Goal: Book appointment/travel/reservation

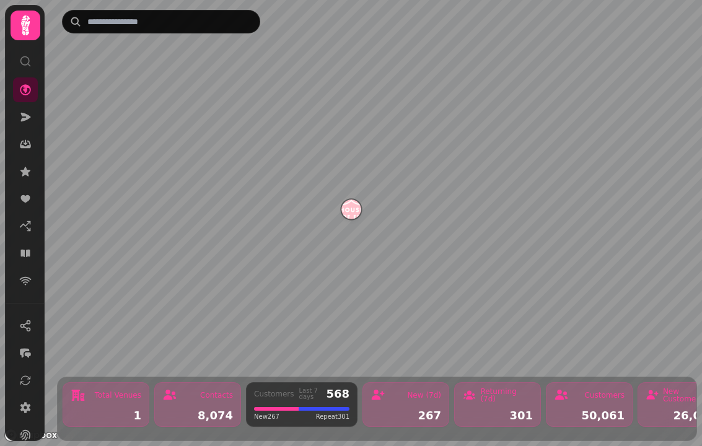
click at [36, 247] on link at bounding box center [25, 253] width 25 height 25
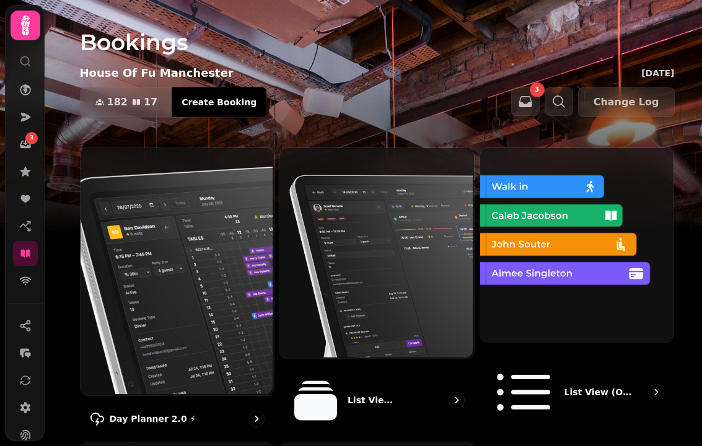
click at [244, 331] on img at bounding box center [176, 270] width 194 height 247
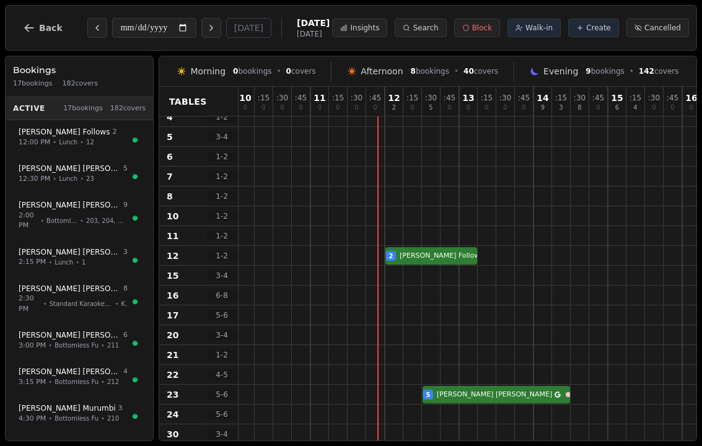
scroll to position [89, 754]
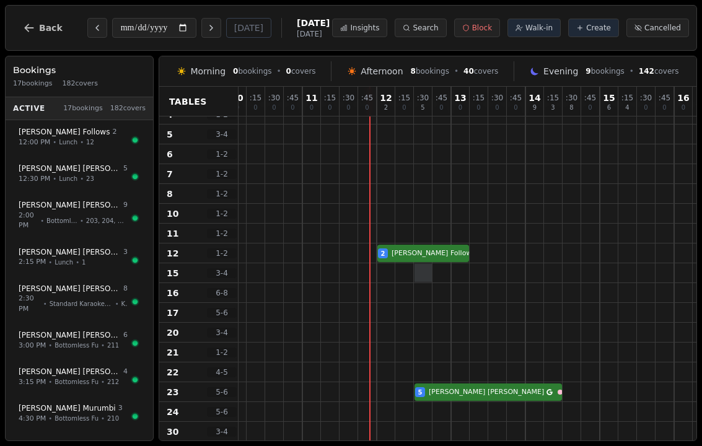
click at [425, 264] on div at bounding box center [424, 273] width 18 height 18
select select "****"
select select "*"
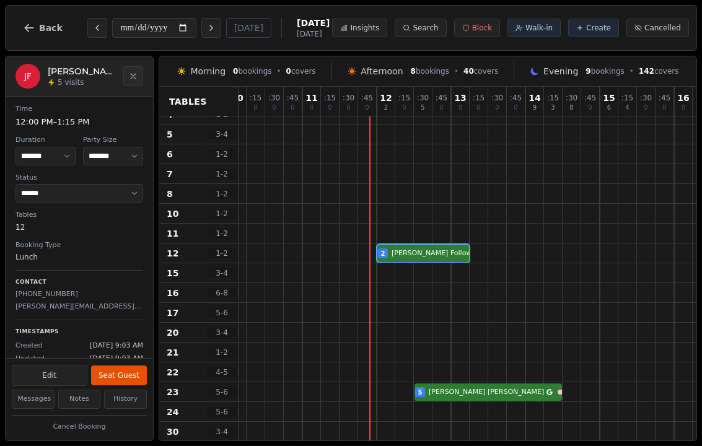
click at [112, 375] on button "Seat Guest" at bounding box center [119, 376] width 56 height 20
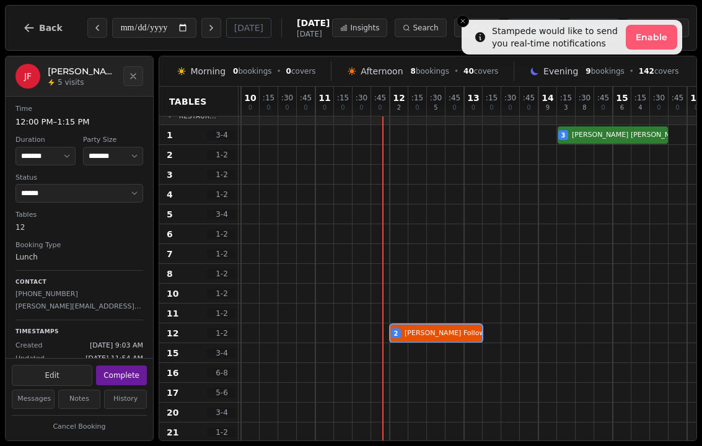
scroll to position [9, 741]
click at [460, 25] on button "Close toast" at bounding box center [463, 21] width 12 height 12
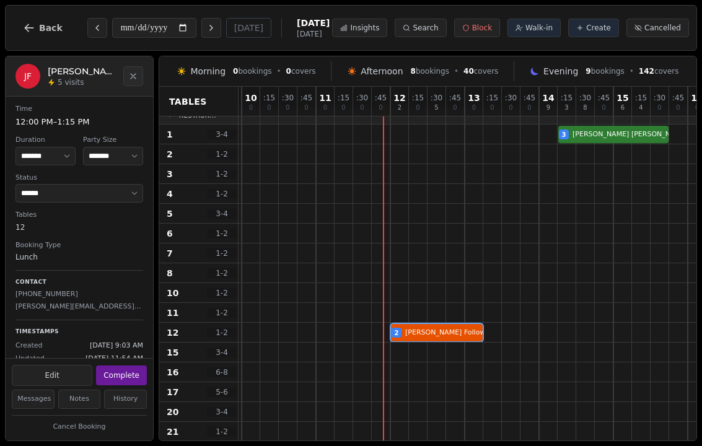
click at [545, 27] on span "Walk-in" at bounding box center [539, 28] width 27 height 10
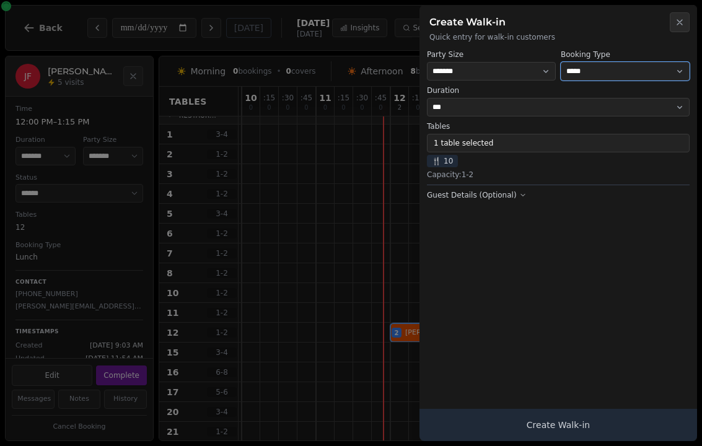
click at [648, 74] on select "**********" at bounding box center [625, 71] width 129 height 19
click at [512, 149] on button "1 table selected" at bounding box center [558, 143] width 263 height 19
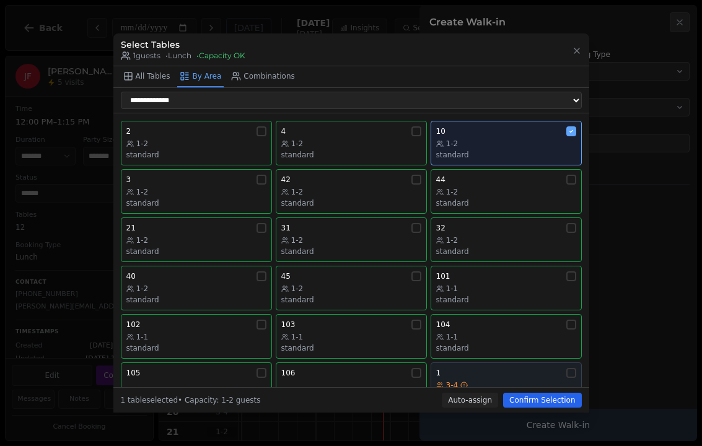
click at [540, 126] on div "10" at bounding box center [506, 131] width 140 height 10
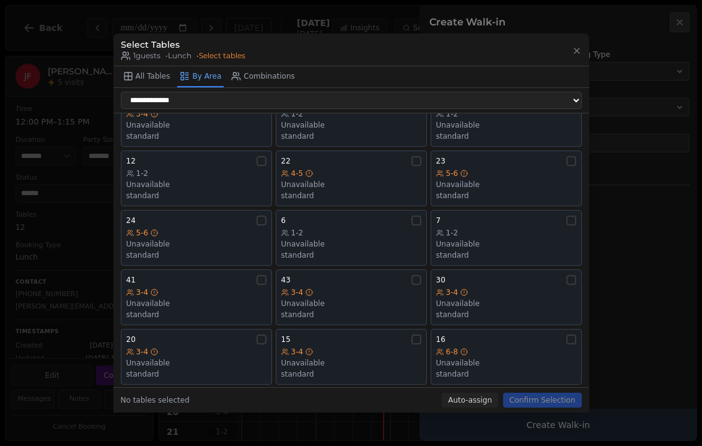
scroll to position [273, 0]
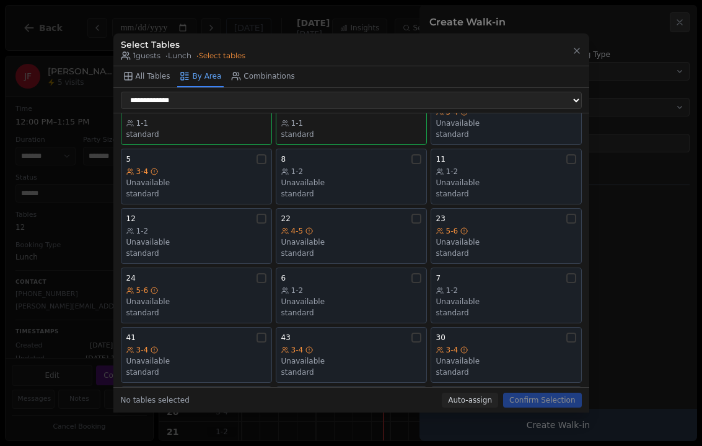
click at [501, 297] on div "Unavailable" at bounding box center [506, 302] width 140 height 10
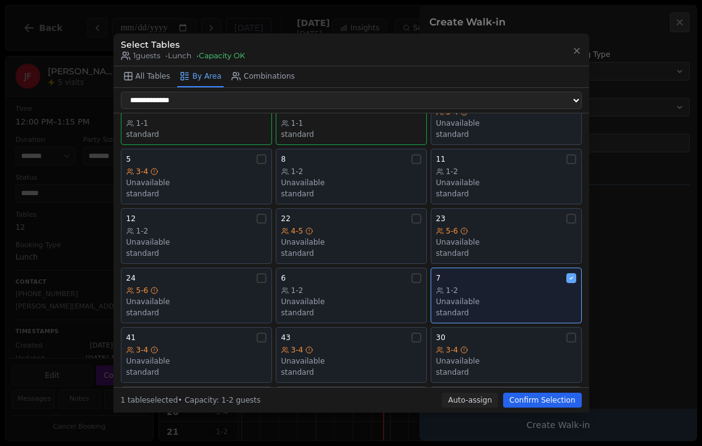
click at [558, 392] on div "16" at bounding box center [506, 397] width 140 height 10
click at [534, 387] on button "16 6-8 Unavailable standard" at bounding box center [506, 415] width 151 height 56
click at [547, 405] on button "Confirm Selection" at bounding box center [542, 400] width 78 height 15
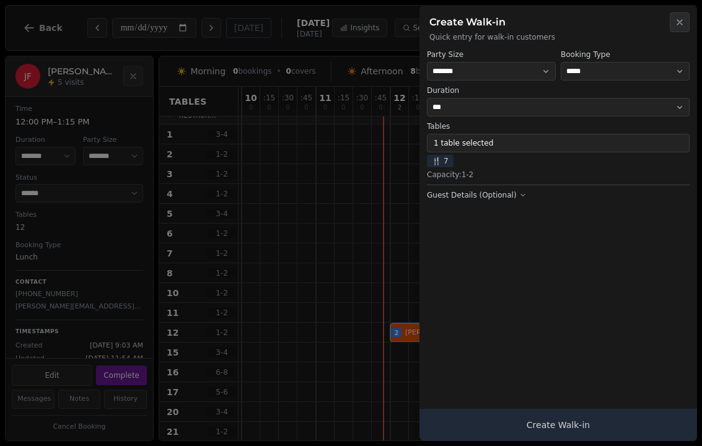
click at [626, 420] on button "Create Walk-in" at bounding box center [559, 425] width 278 height 32
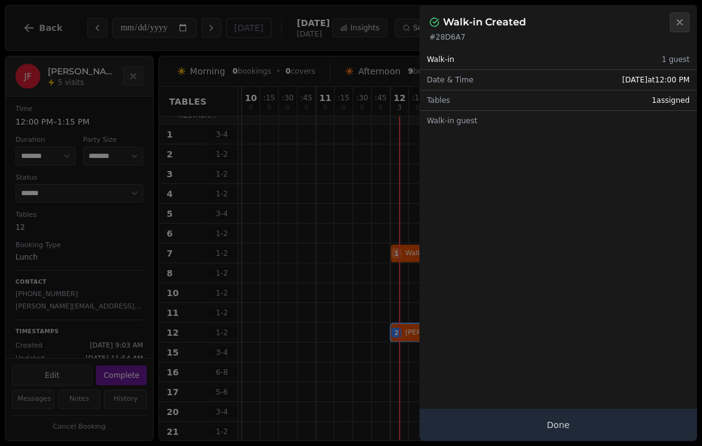
click at [679, 20] on icon "button" at bounding box center [680, 22] width 10 height 10
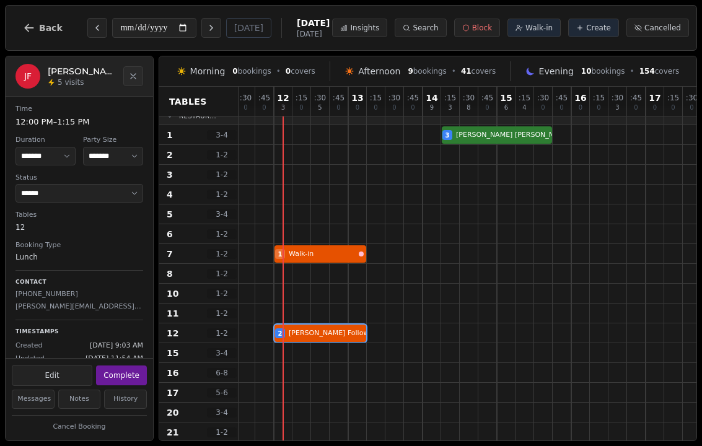
scroll to position [8, 857]
click at [604, 30] on span "Create" at bounding box center [598, 28] width 25 height 10
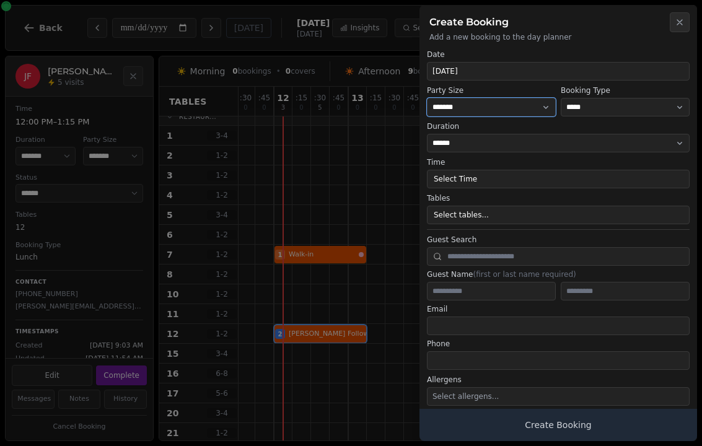
click at [500, 103] on select "* ***** * ****** * ****** * ****** * ****** * ****** * ****** * ****** * ******…" at bounding box center [491, 107] width 129 height 19
select select "*"
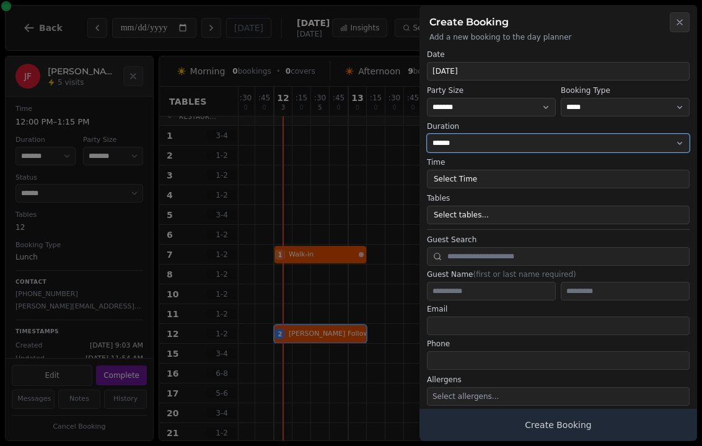
click at [514, 144] on select "**********" at bounding box center [558, 143] width 263 height 19
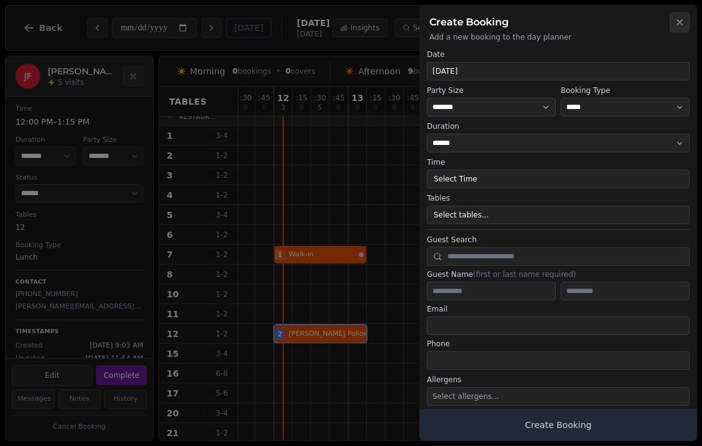
click at [506, 175] on button "Select Time" at bounding box center [558, 179] width 263 height 19
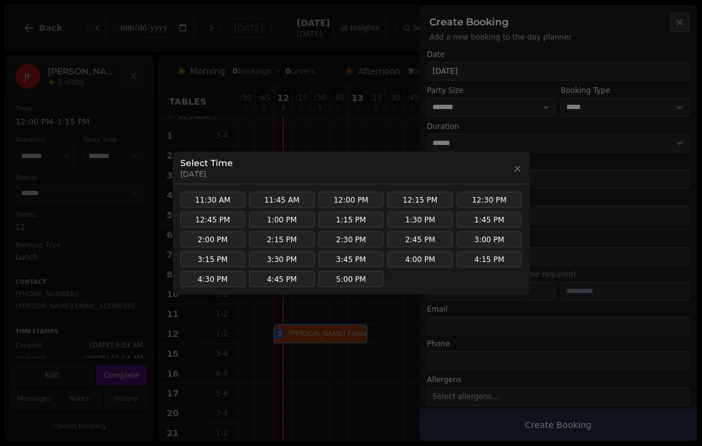
click at [490, 238] on button "3:00 PM" at bounding box center [490, 240] width 66 height 16
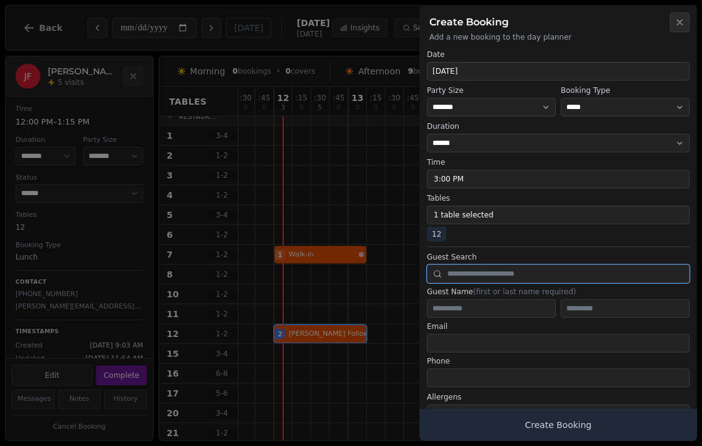
click at [532, 280] on input "text" at bounding box center [558, 274] width 263 height 19
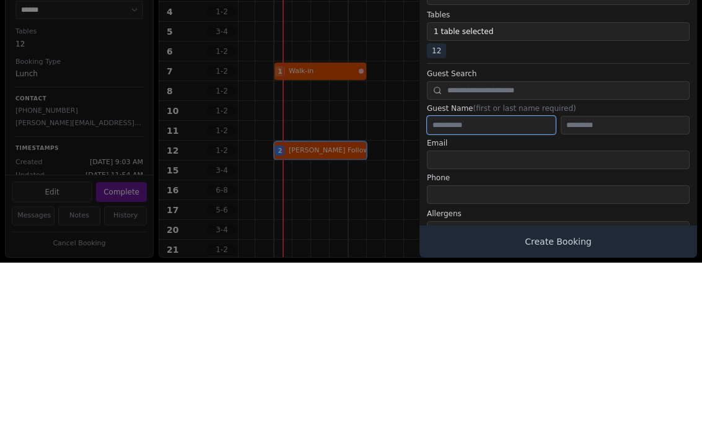
click at [488, 299] on input "text" at bounding box center [491, 308] width 129 height 19
type input "****"
click at [645, 287] on label "Guest Name (first or last name required)" at bounding box center [558, 292] width 263 height 10
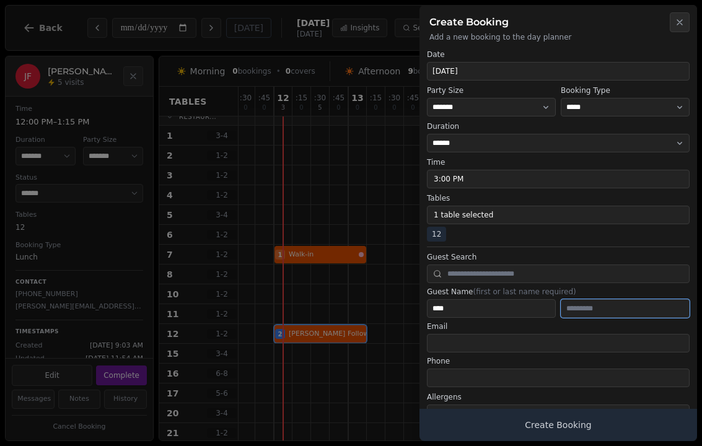
click at [602, 317] on input "text" at bounding box center [625, 308] width 129 height 19
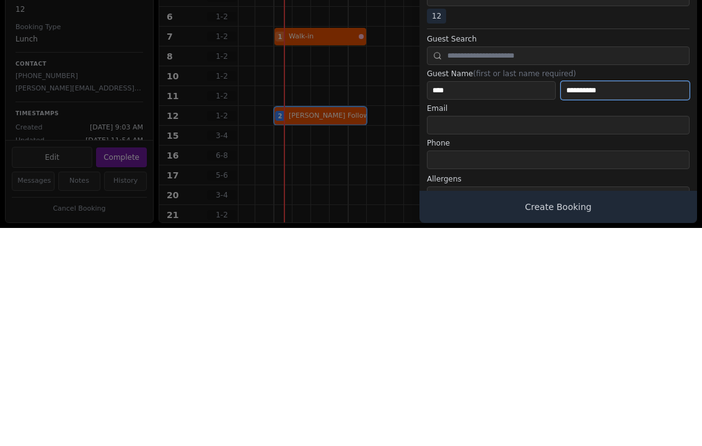
click at [632, 299] on input "**********" at bounding box center [625, 308] width 129 height 19
type input "**********"
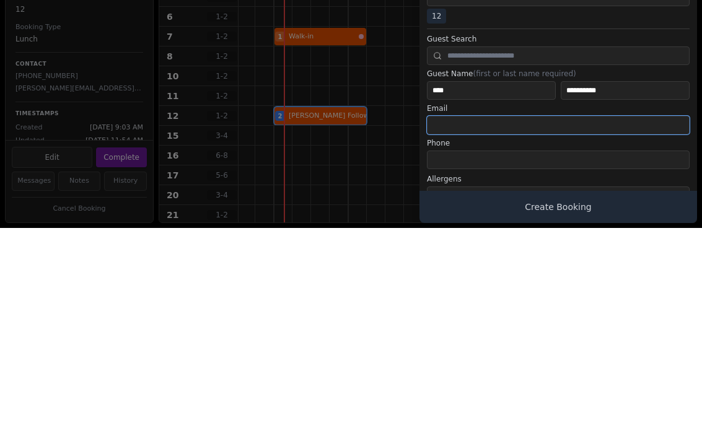
click at [504, 334] on input "email" at bounding box center [558, 343] width 263 height 19
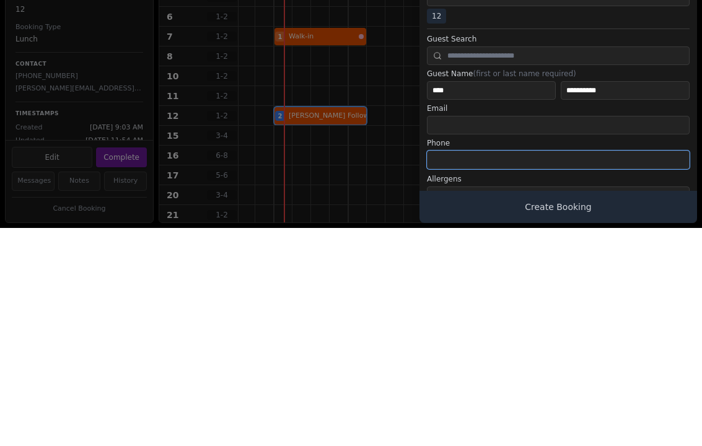
click at [499, 369] on input "tel" at bounding box center [558, 378] width 263 height 19
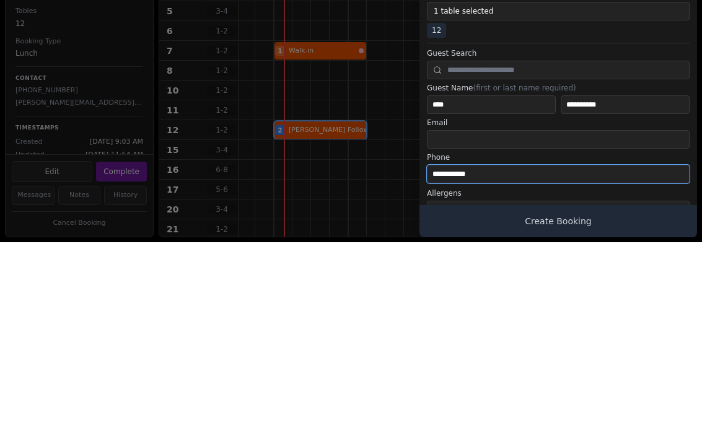
type input "**********"
click at [319, 188] on div at bounding box center [351, 223] width 702 height 446
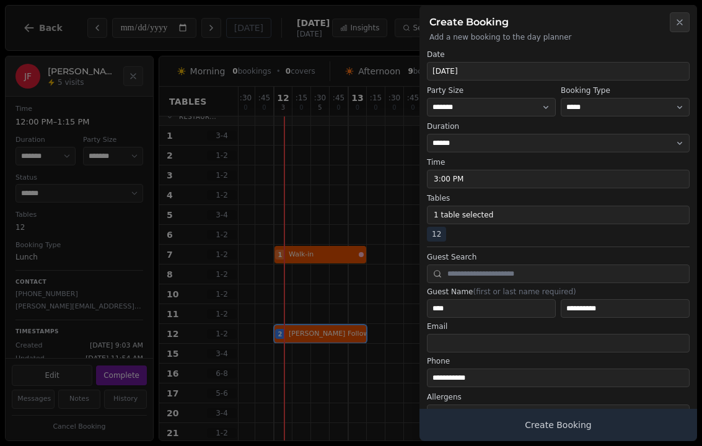
click at [520, 431] on button "Create Booking" at bounding box center [559, 425] width 278 height 32
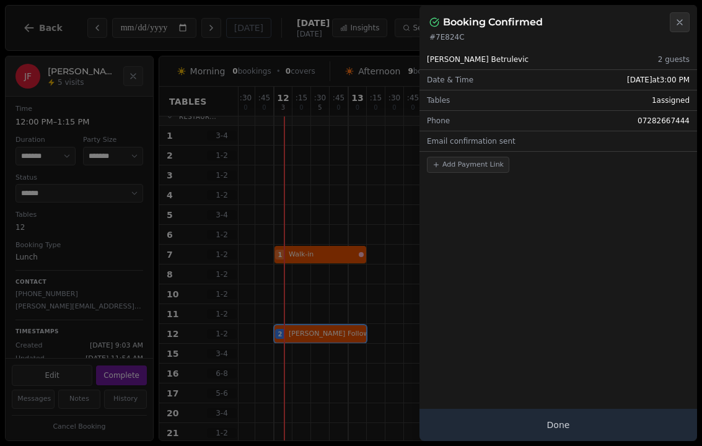
click at [524, 430] on button "Done" at bounding box center [559, 425] width 278 height 32
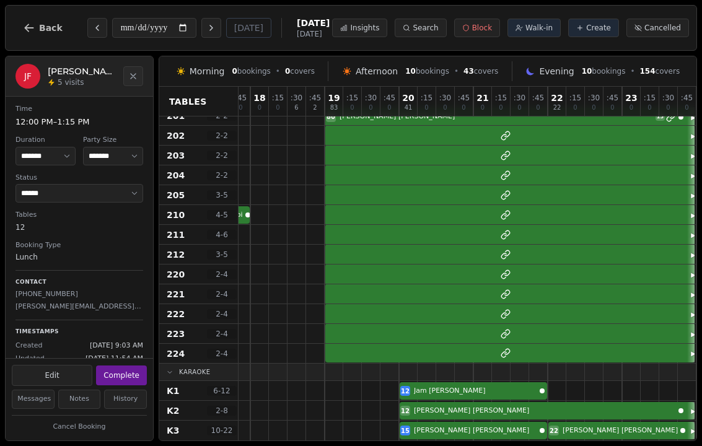
scroll to position [824, 1327]
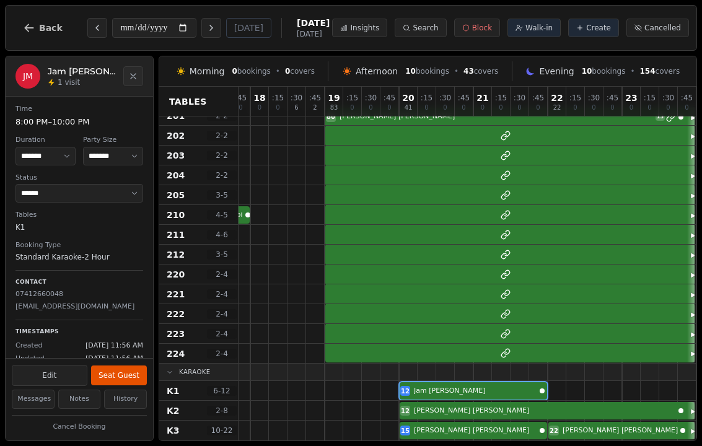
click at [477, 381] on div at bounding box center [483, 390] width 19 height 19
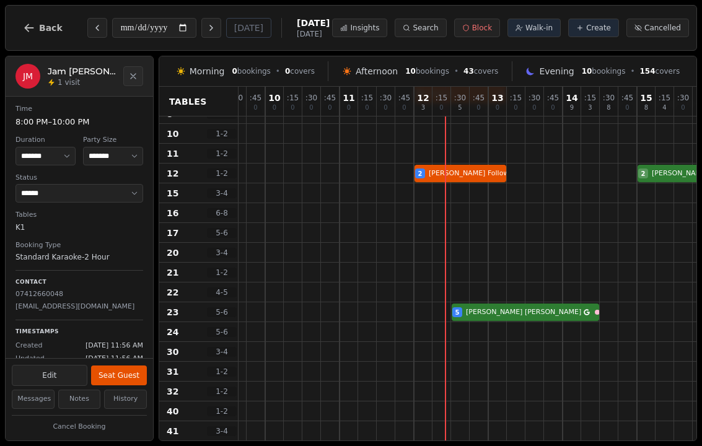
scroll to position [271, 732]
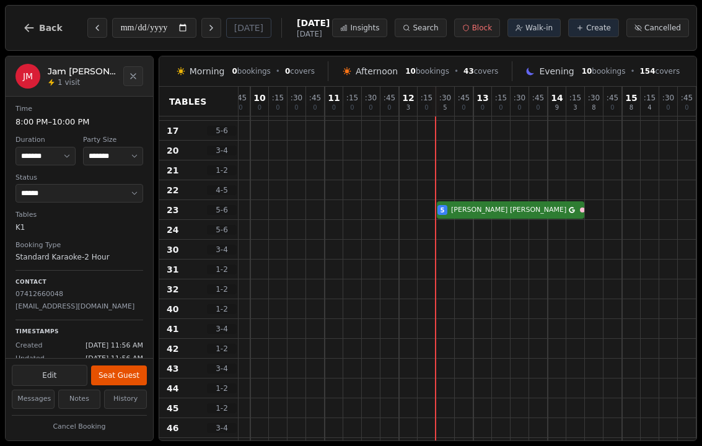
click at [486, 201] on div at bounding box center [483, 209] width 19 height 19
click at [511, 208] on div "5 [PERSON_NAME]" at bounding box center [399, 210] width 1785 height 20
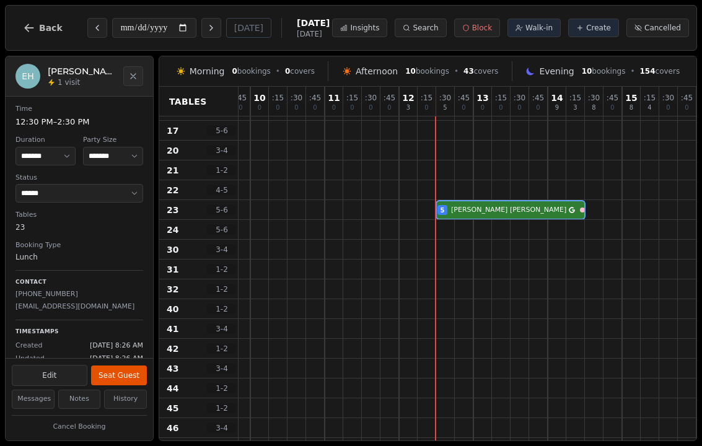
click at [125, 368] on button "Seat Guest" at bounding box center [119, 376] width 56 height 20
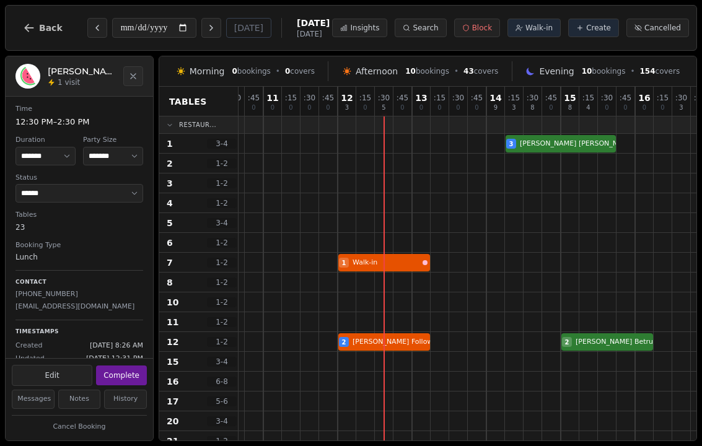
scroll to position [0, 793]
click at [386, 302] on div at bounding box center [384, 302] width 19 height 19
click at [381, 302] on div at bounding box center [384, 302] width 19 height 19
click at [543, 24] on span "Walk-in" at bounding box center [539, 28] width 27 height 10
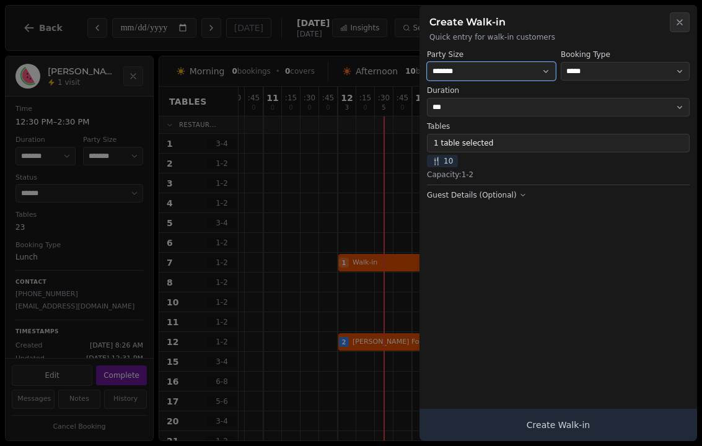
click at [465, 66] on select "* ***** * ****** * ****** * ****** * ****** * ****** * ****** * ****** * ******…" at bounding box center [491, 71] width 129 height 19
select select "*"
click at [541, 421] on button "Create Walk-in" at bounding box center [559, 425] width 278 height 32
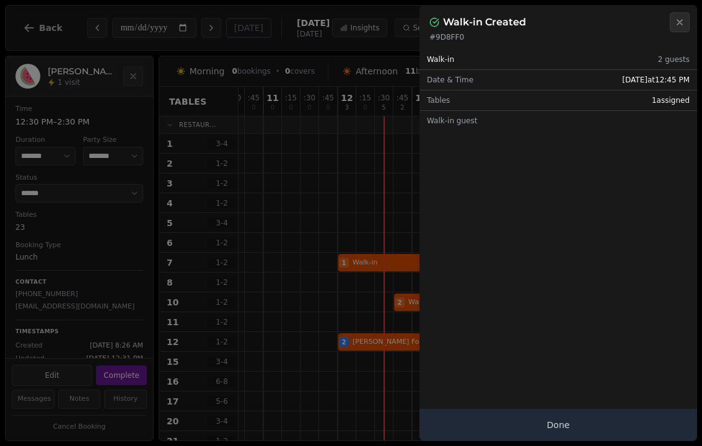
click at [681, 14] on button "Close" at bounding box center [680, 22] width 20 height 20
